Goal: Task Accomplishment & Management: Manage account settings

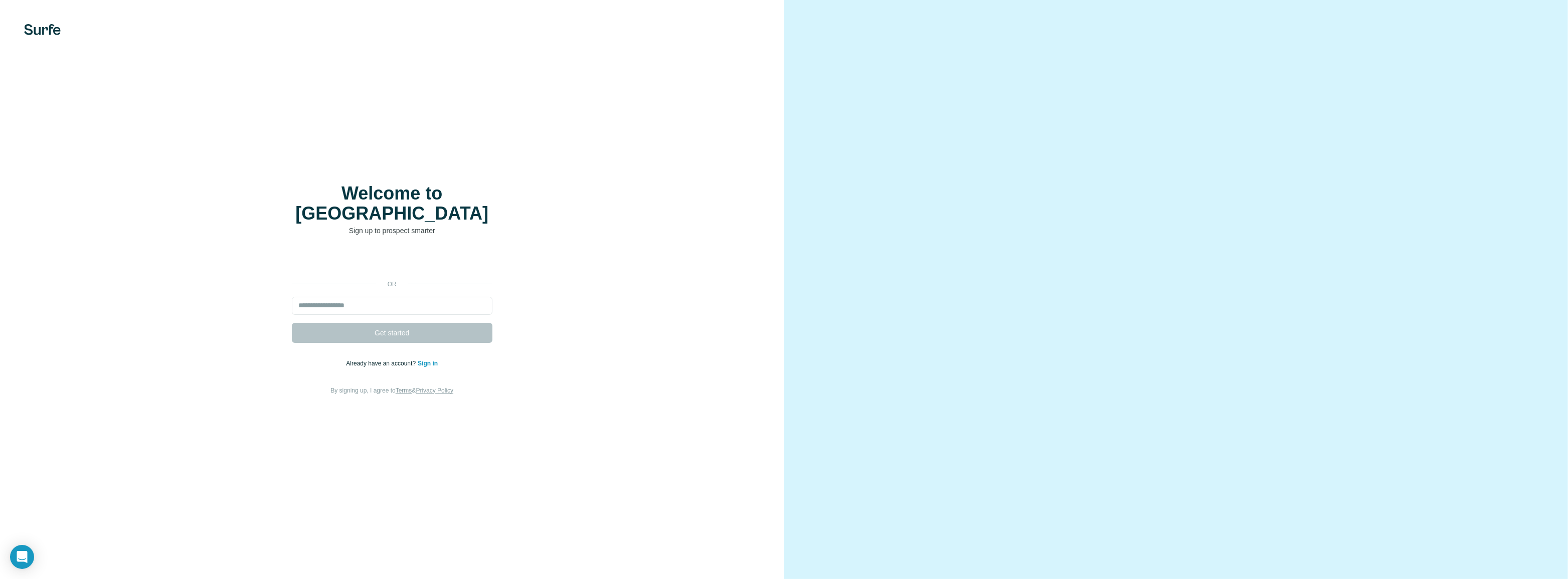
drag, startPoint x: 481, startPoint y: 168, endPoint x: 272, endPoint y: 201, distance: 211.6
click at [272, 201] on div "Welcome to Surfe Sign up to prospect smarter or Get started Already have an acc…" at bounding box center [392, 290] width 744 height 212
drag, startPoint x: 152, startPoint y: 212, endPoint x: 650, endPoint y: 363, distance: 520.4
click at [650, 363] on div "or Get started Already have an account? Sign in By signing up, I agree to Terms…" at bounding box center [392, 324] width 744 height 144
click at [91, 98] on div "Welcome to Surfe Sign up to prospect smarter or Get started Already have an acc…" at bounding box center [392, 289] width 784 height 579
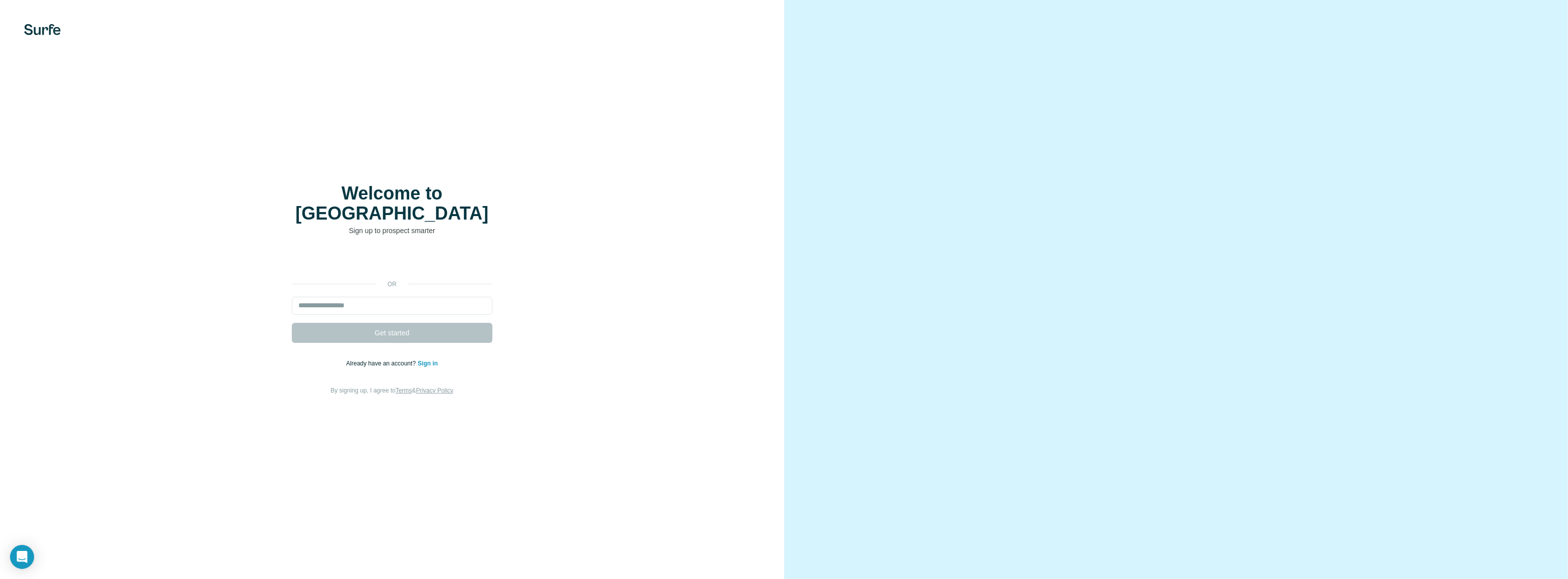
click at [51, 33] on img at bounding box center [43, 30] width 37 height 11
click at [49, 22] on div "Welcome to Surfe Sign up to prospect smarter or Get started Already have an acc…" at bounding box center [392, 289] width 784 height 579
click at [48, 22] on div "Welcome to Surfe Sign up to prospect smarter or Get started Already have an acc…" at bounding box center [392, 289] width 784 height 579
click at [432, 360] on link "Sign in" at bounding box center [427, 363] width 20 height 7
